Goal: Task Accomplishment & Management: Manage account settings

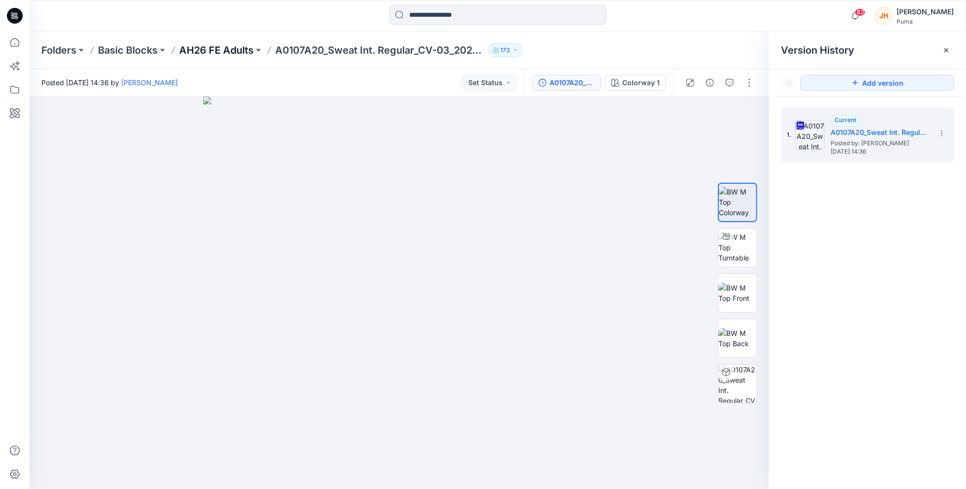
click at [233, 51] on p "AH26 FE Adults" at bounding box center [216, 50] width 74 height 14
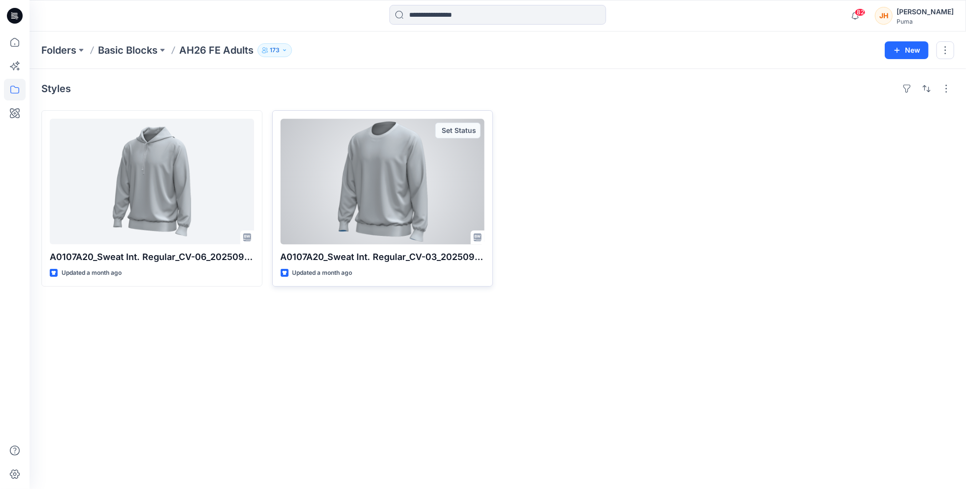
click at [440, 179] on div at bounding box center [383, 181] width 204 height 125
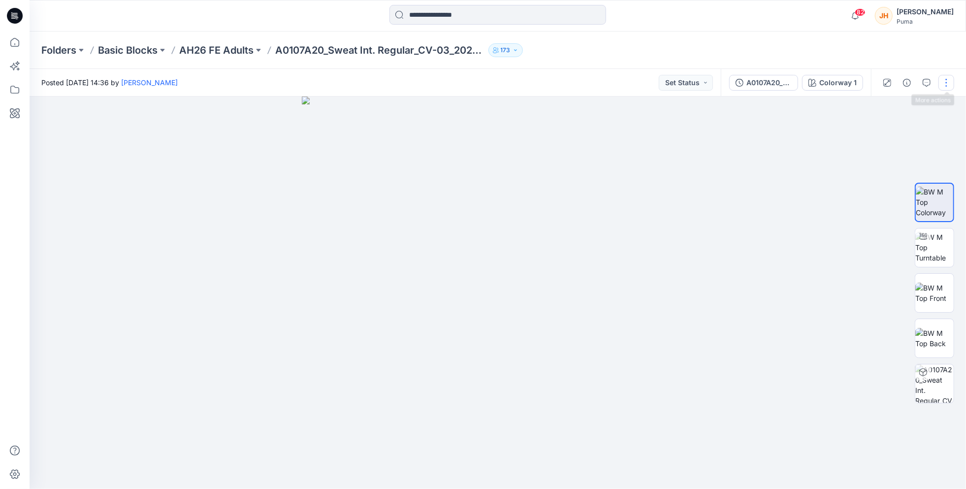
click at [946, 82] on button "button" at bounding box center [946, 83] width 16 height 16
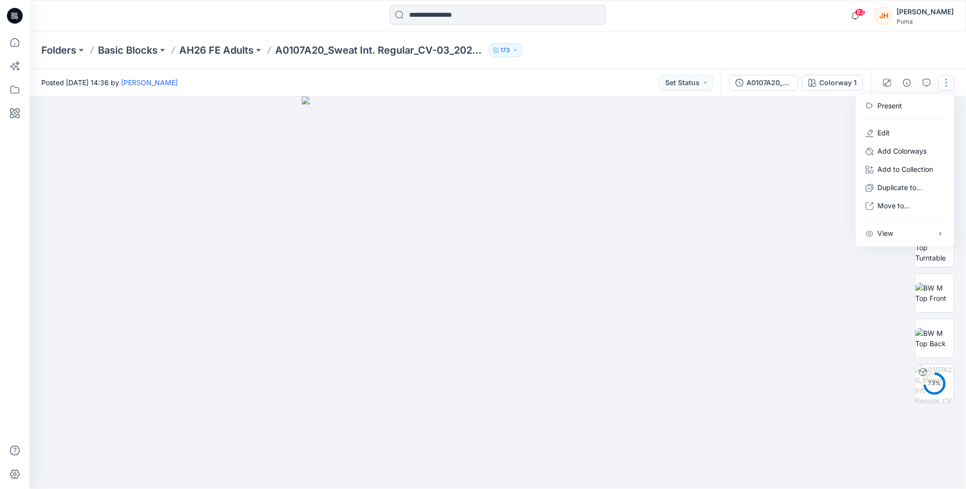
click at [807, 122] on div at bounding box center [498, 292] width 936 height 392
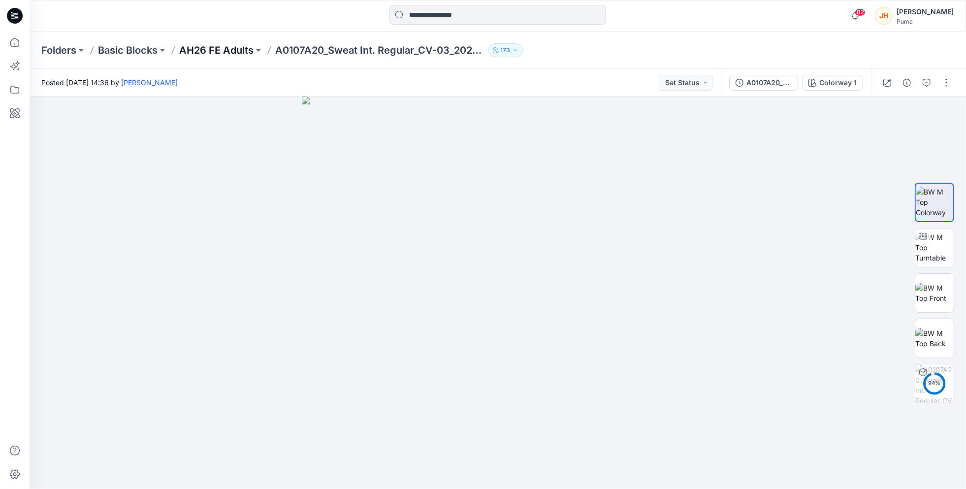
click at [221, 49] on p "AH26 FE Adults" at bounding box center [216, 50] width 74 height 14
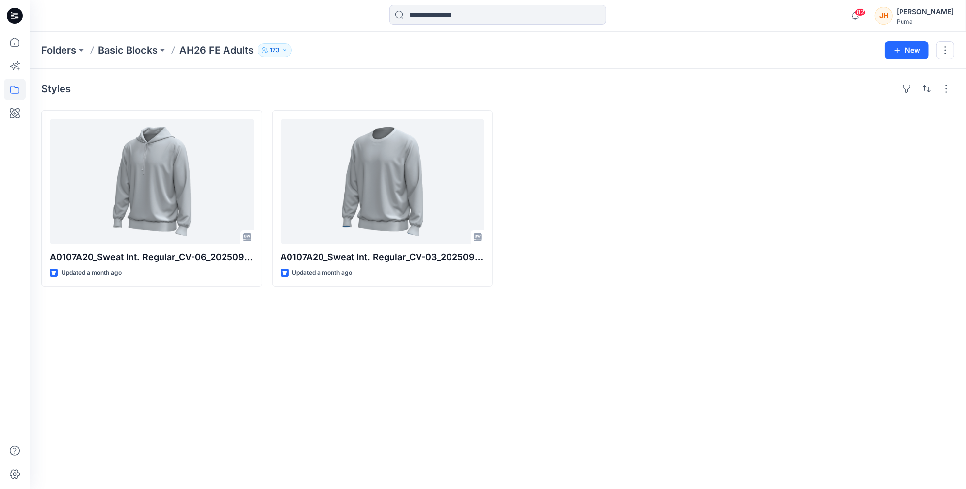
click at [600, 156] on div at bounding box center [612, 198] width 221 height 176
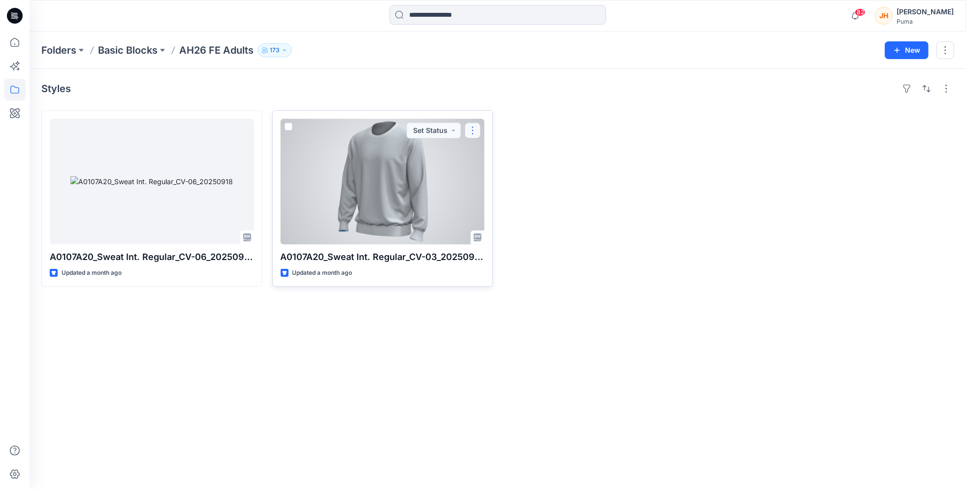
click at [478, 126] on button "button" at bounding box center [473, 131] width 16 height 16
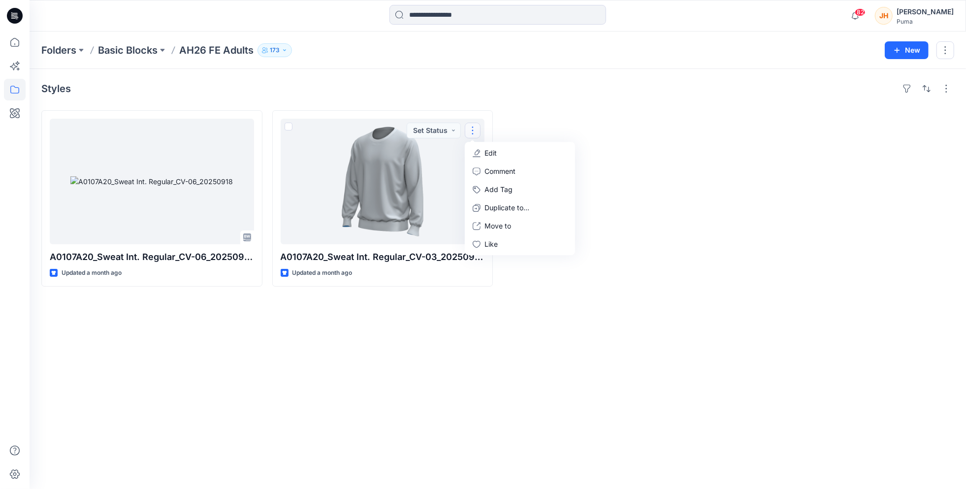
click at [514, 127] on div at bounding box center [612, 198] width 221 height 176
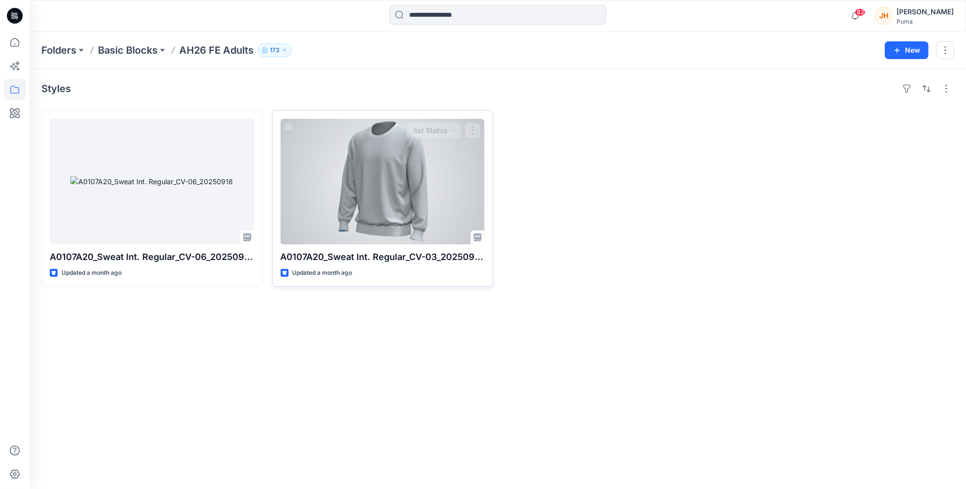
click at [424, 174] on div at bounding box center [383, 181] width 204 height 125
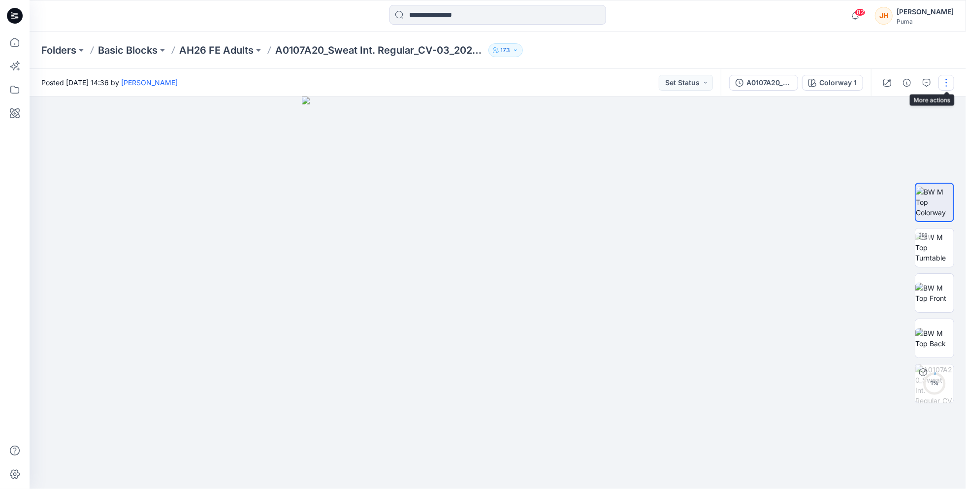
click at [951, 83] on button "button" at bounding box center [946, 83] width 16 height 16
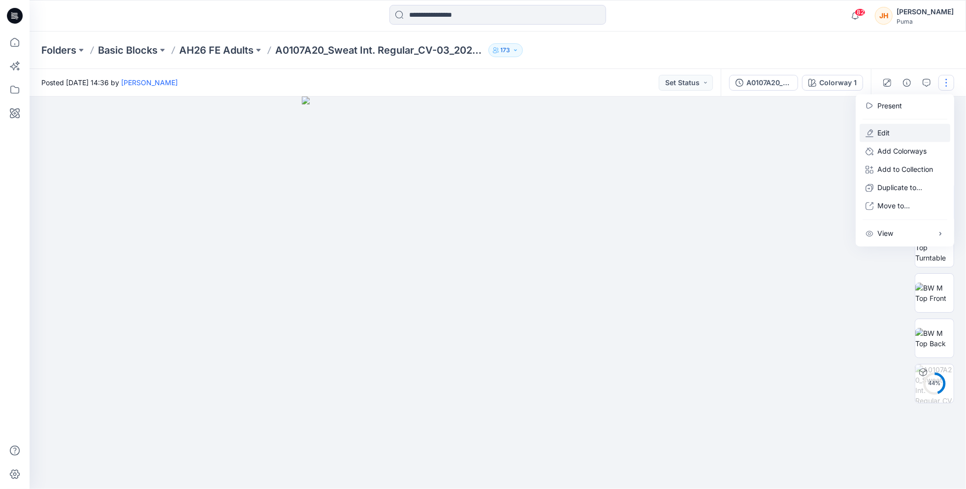
click at [888, 132] on p "Edit" at bounding box center [883, 133] width 12 height 10
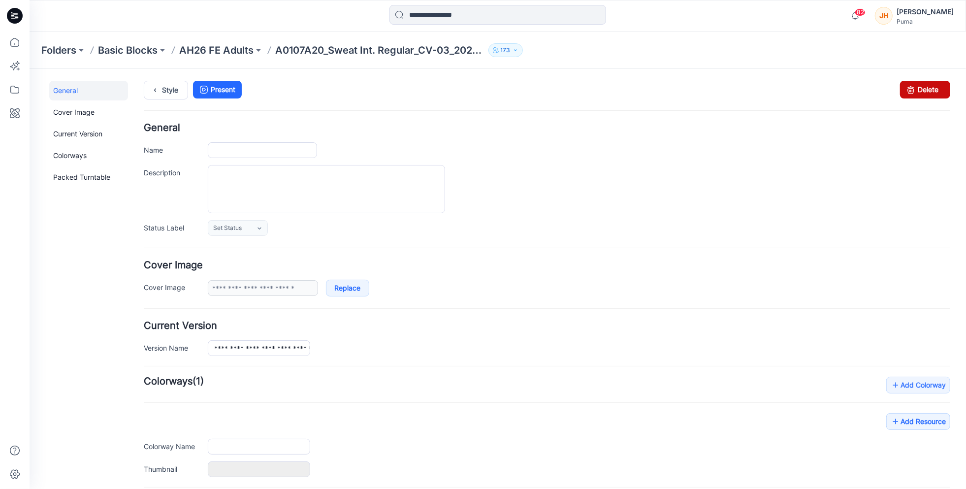
type input "**********"
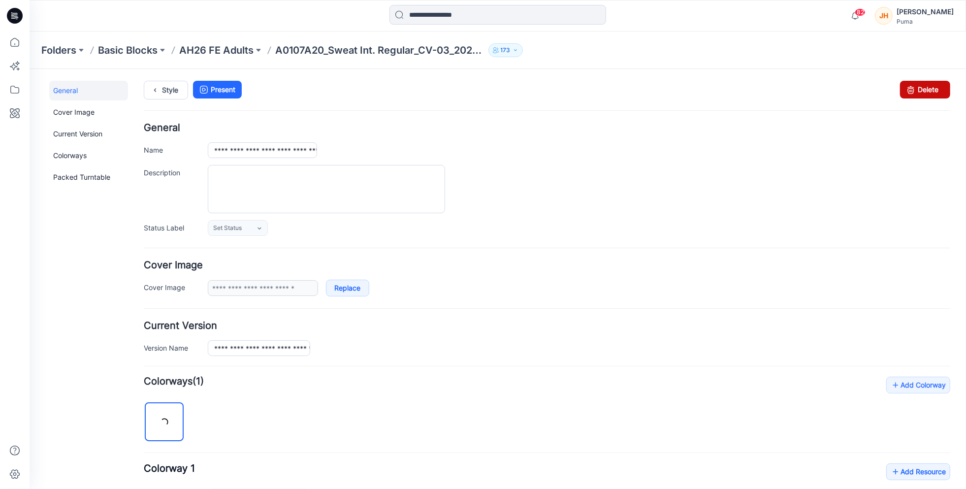
click at [907, 91] on icon at bounding box center [910, 89] width 14 height 18
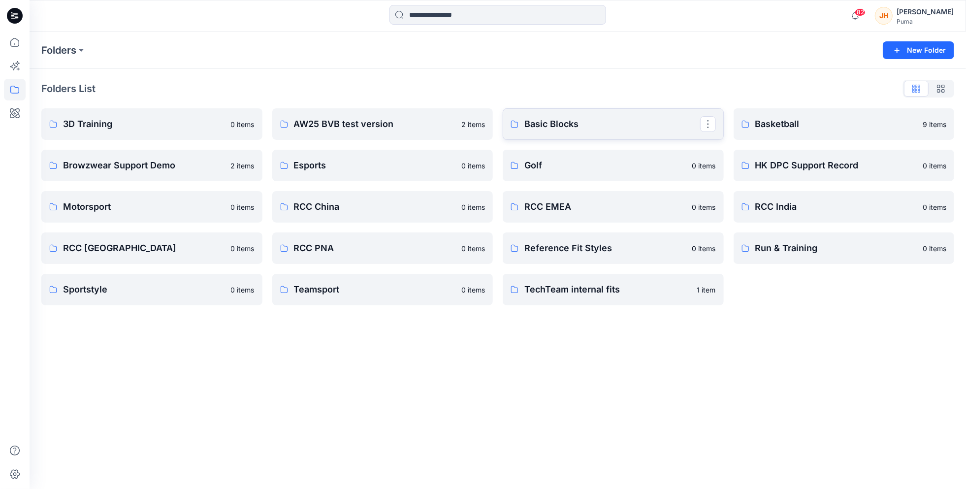
click at [596, 127] on p "Basic Blocks" at bounding box center [612, 124] width 176 height 14
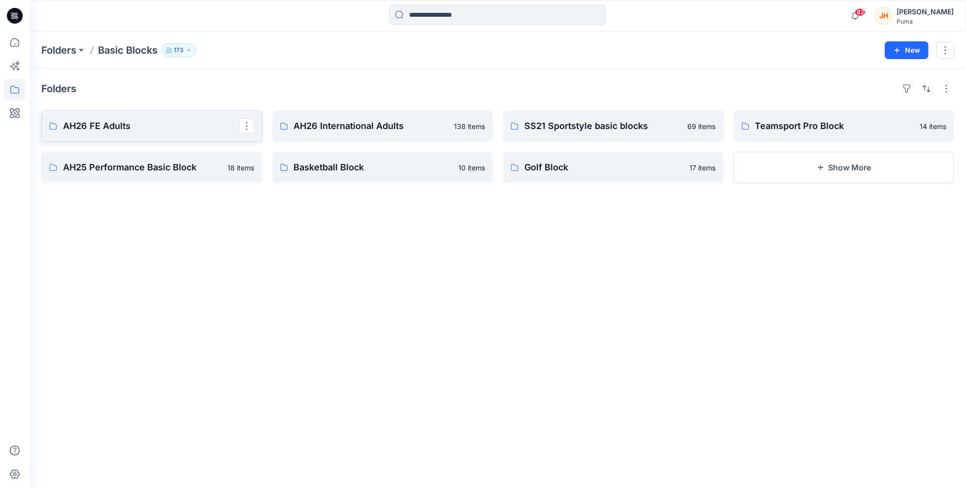
click at [186, 129] on p "AH26 FE Adults" at bounding box center [151, 126] width 176 height 14
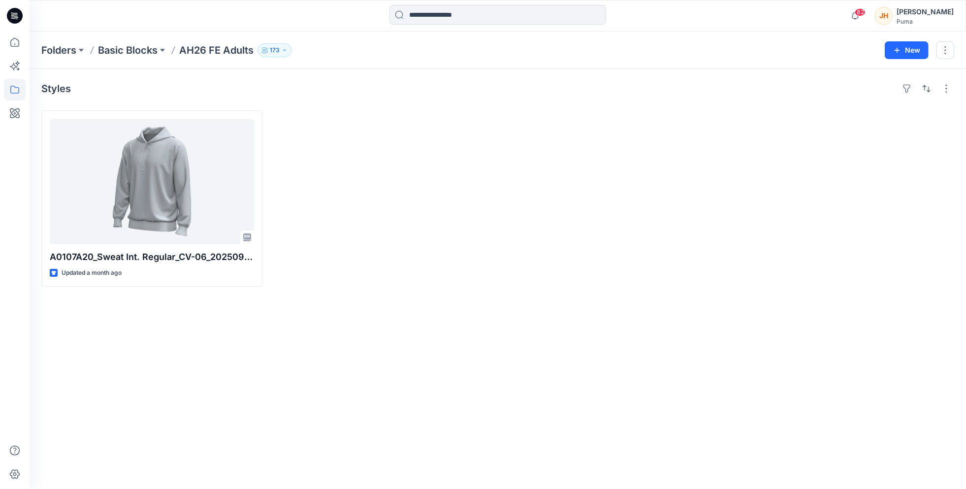
click at [941, 18] on div "Puma" at bounding box center [924, 21] width 57 height 7
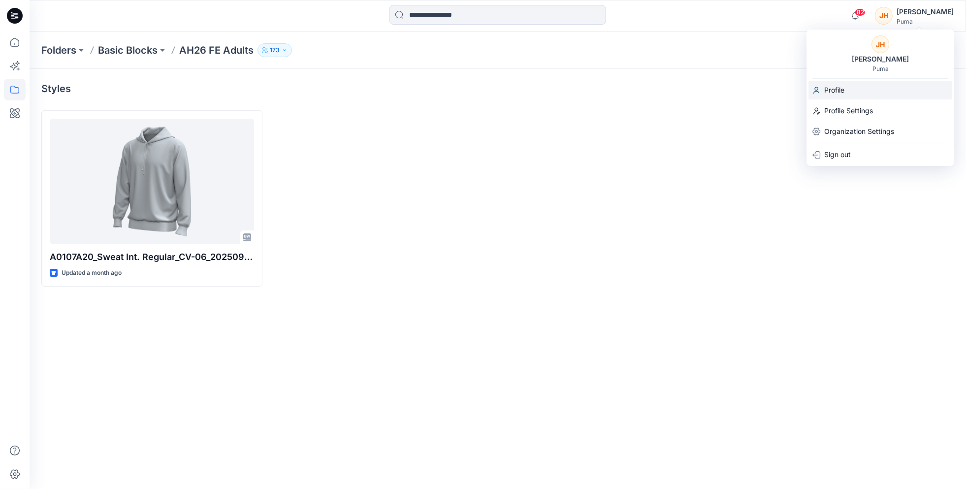
click at [851, 92] on div "Profile" at bounding box center [880, 90] width 144 height 19
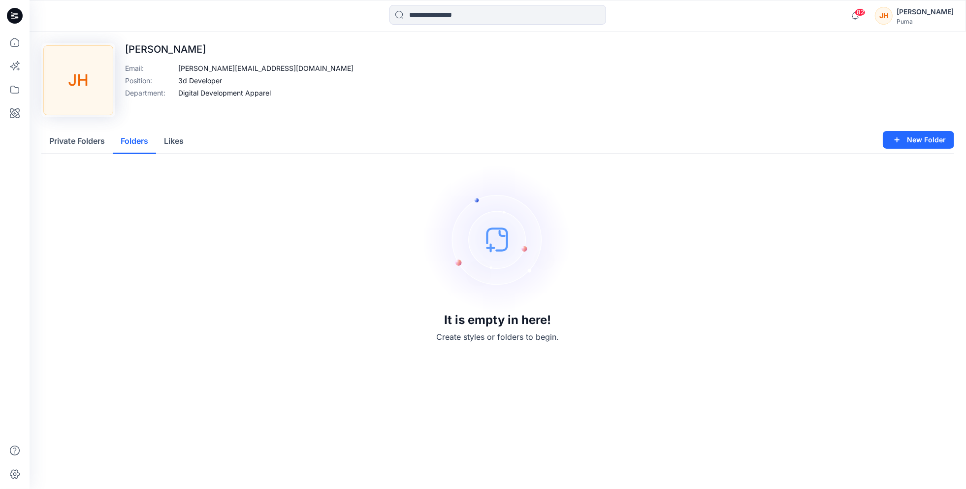
click at [142, 146] on button "Folders" at bounding box center [134, 141] width 43 height 25
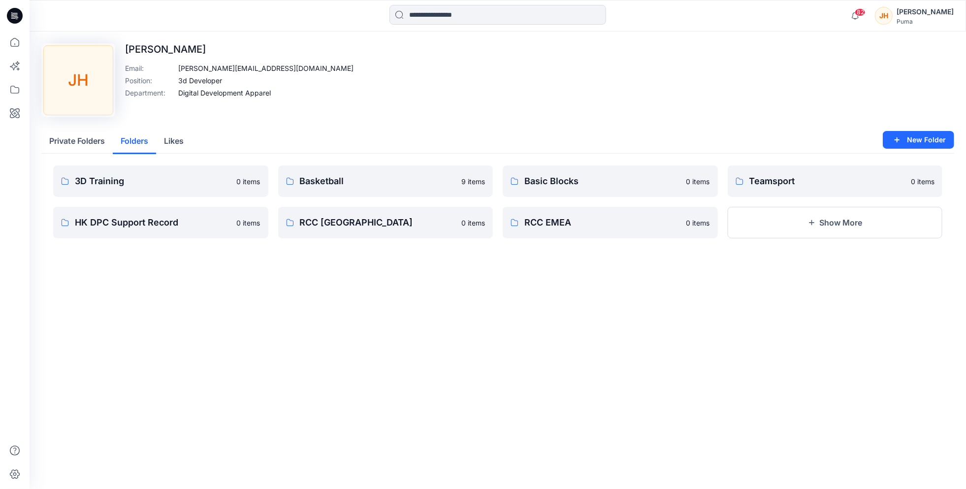
click at [90, 141] on button "Private Folders" at bounding box center [76, 141] width 71 height 25
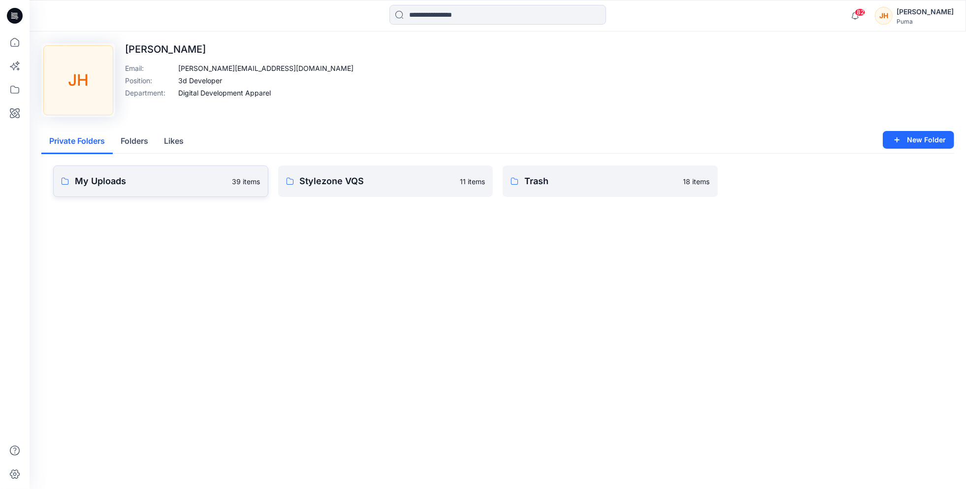
click at [157, 189] on link "My Uploads 39 items" at bounding box center [160, 180] width 215 height 31
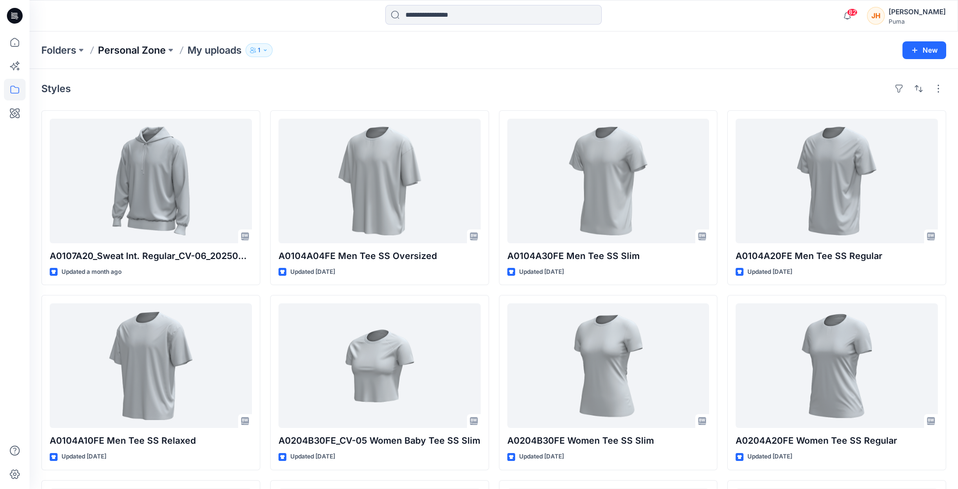
click at [132, 46] on p "Personal Zone" at bounding box center [132, 50] width 68 height 14
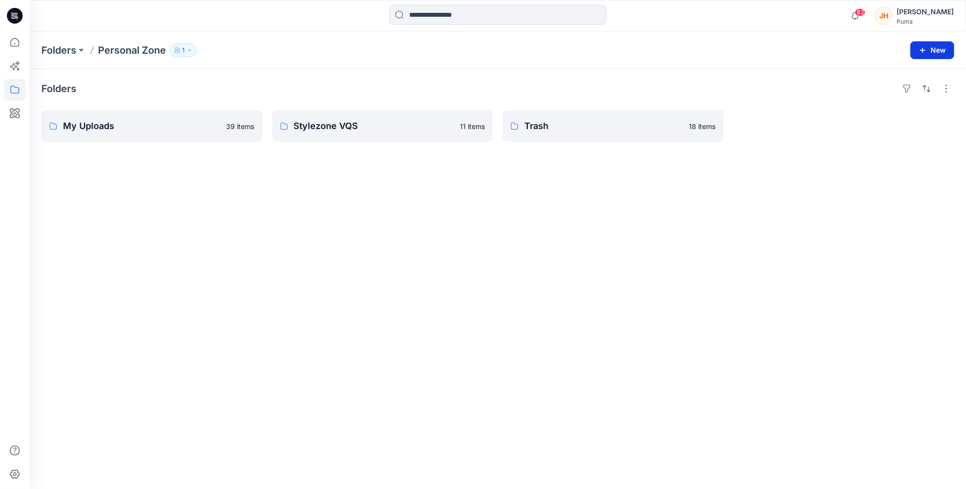
click at [929, 57] on button "New" at bounding box center [932, 50] width 44 height 18
click at [888, 73] on p "New Folder" at bounding box center [903, 73] width 36 height 10
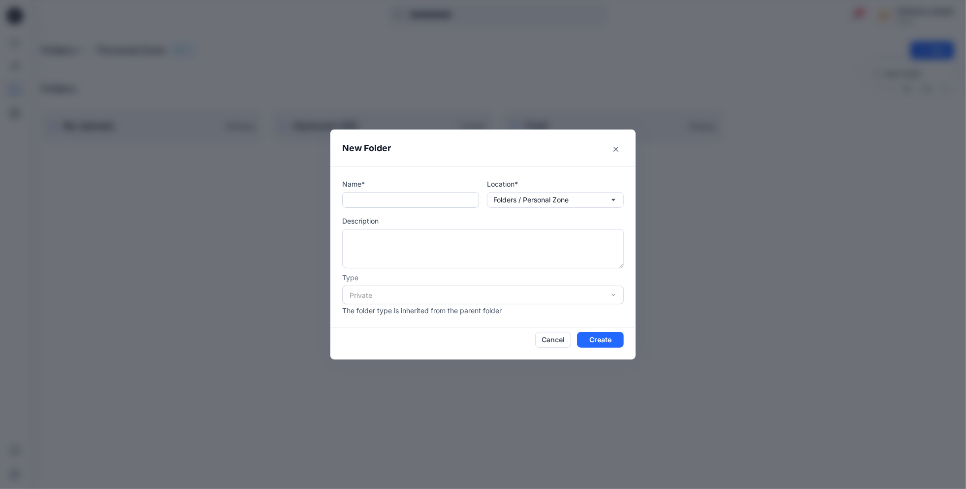
click at [454, 206] on input "text" at bounding box center [410, 200] width 137 height 16
type input "**********"
click at [588, 206] on button "Folders / Personal Zone" at bounding box center [555, 200] width 137 height 16
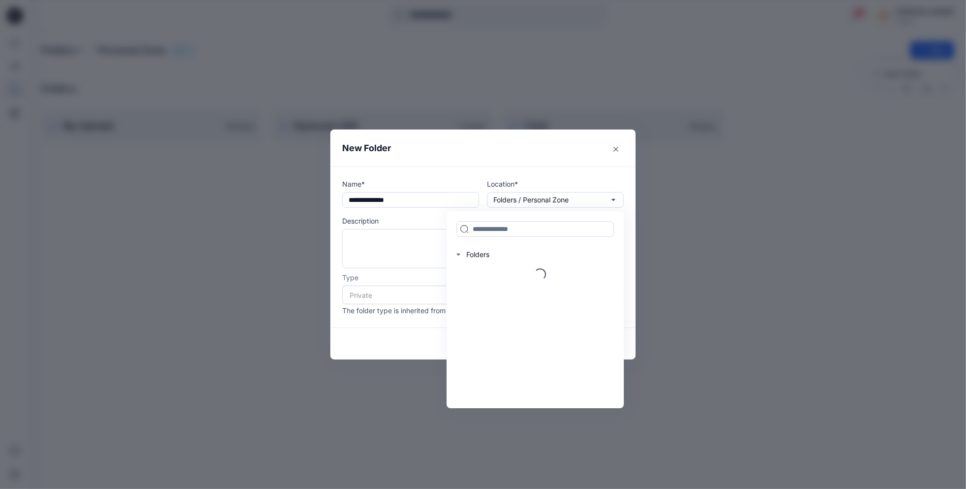
click at [580, 177] on div "**********" at bounding box center [482, 246] width 305 height 161
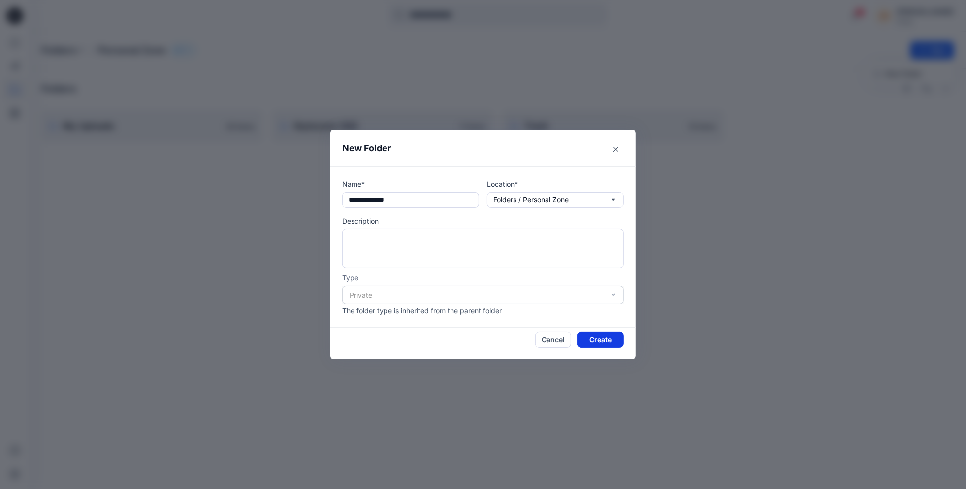
click at [621, 343] on button "Create" at bounding box center [600, 340] width 47 height 16
